Goal: Task Accomplishment & Management: Manage account settings

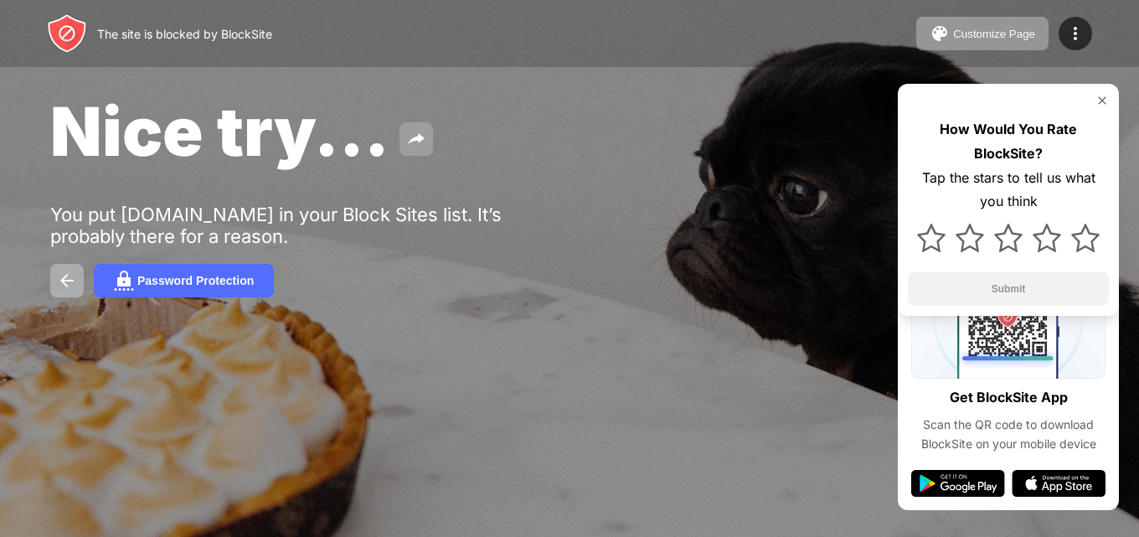
click at [409, 140] on img at bounding box center [416, 139] width 20 height 20
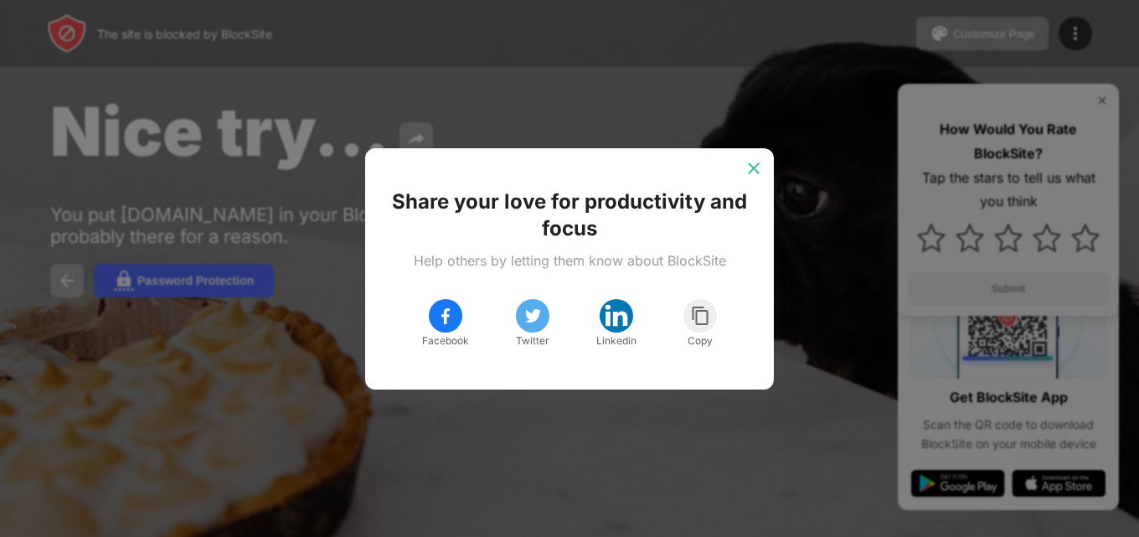
click at [743, 165] on div at bounding box center [753, 168] width 27 height 27
